Goal: Check status

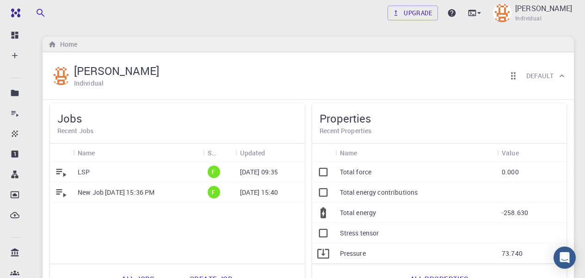
click at [323, 173] on icon at bounding box center [323, 172] width 13 height 13
click at [355, 174] on p "Total force" at bounding box center [356, 171] width 32 height 9
click at [267, 166] on div "[DATE] 09:35" at bounding box center [269, 172] width 69 height 20
